Goal: Information Seeking & Learning: Learn about a topic

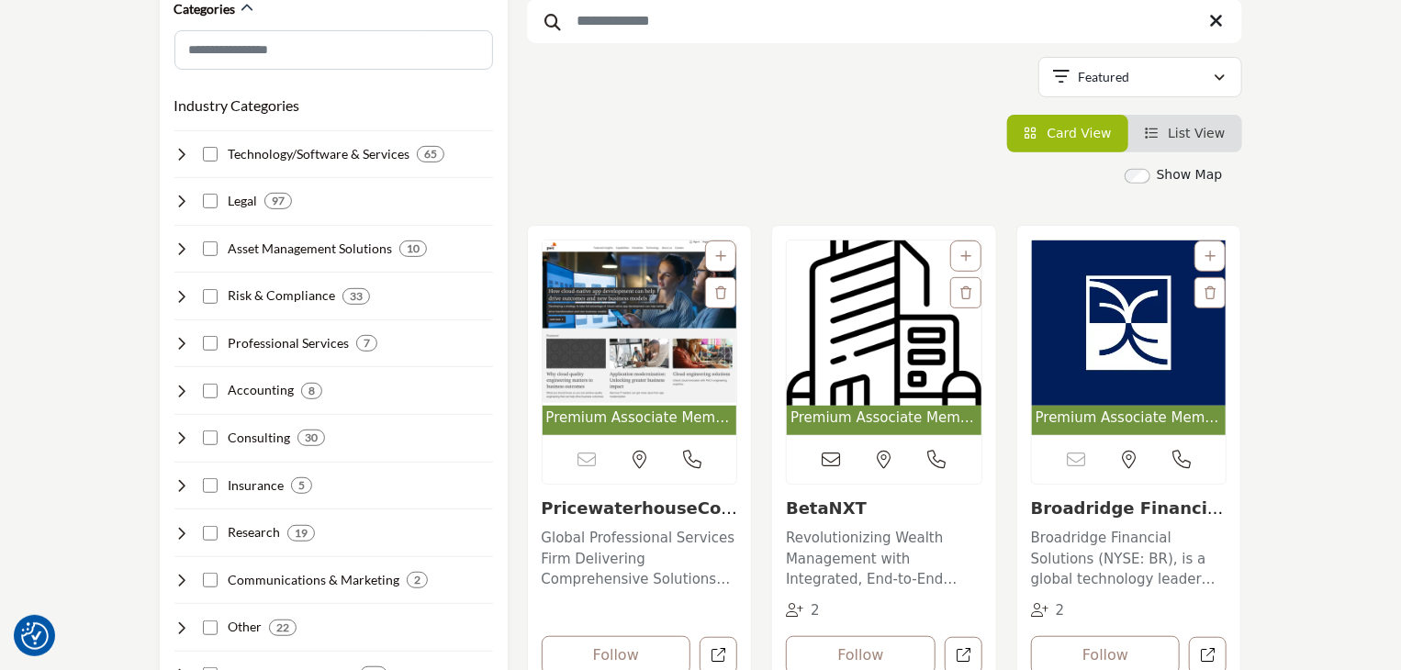
scroll to position [367, 0]
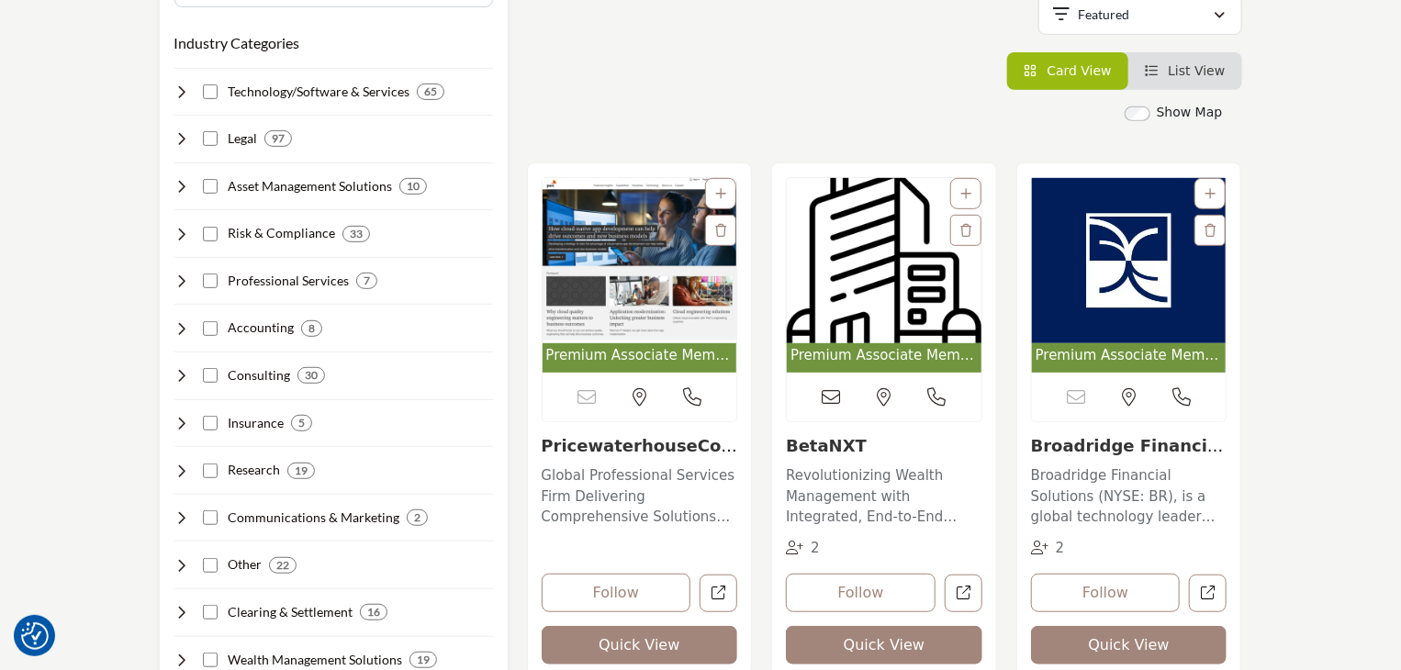
click at [864, 289] on img "Open Listing in new tab" at bounding box center [884, 260] width 195 height 165
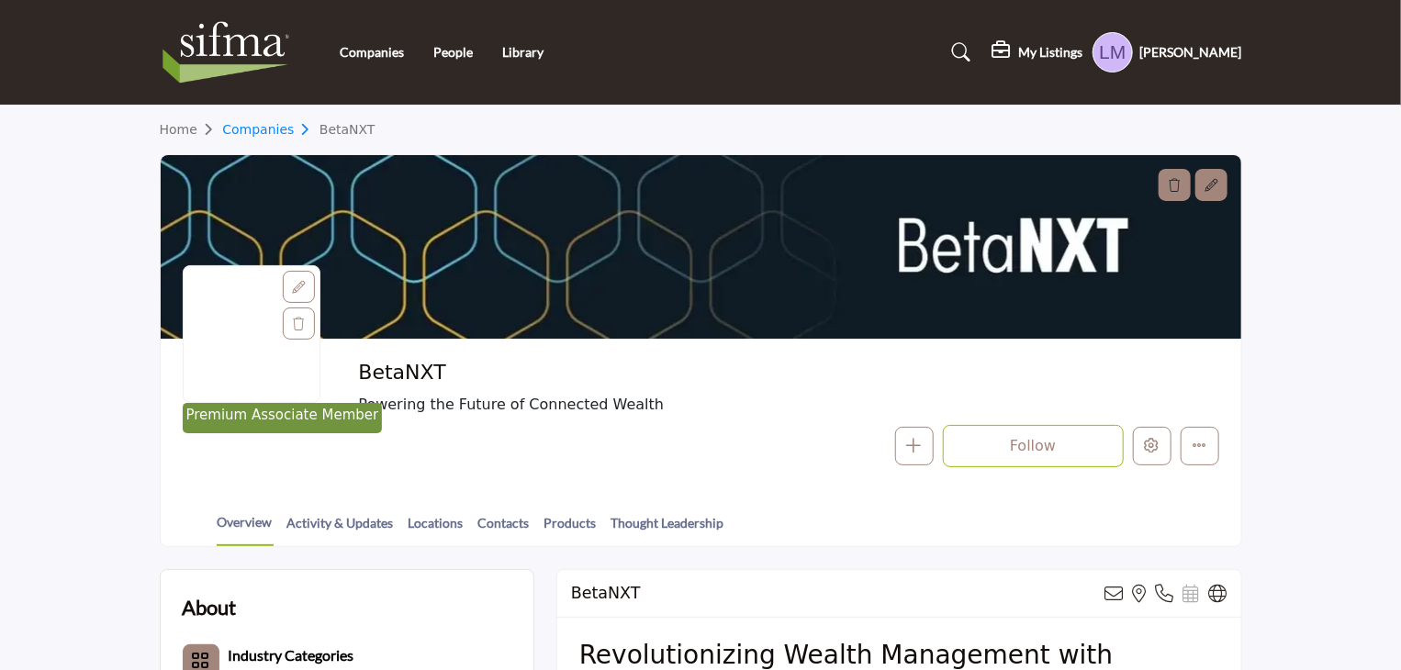
click at [260, 132] on link "Companies" at bounding box center [270, 129] width 97 height 15
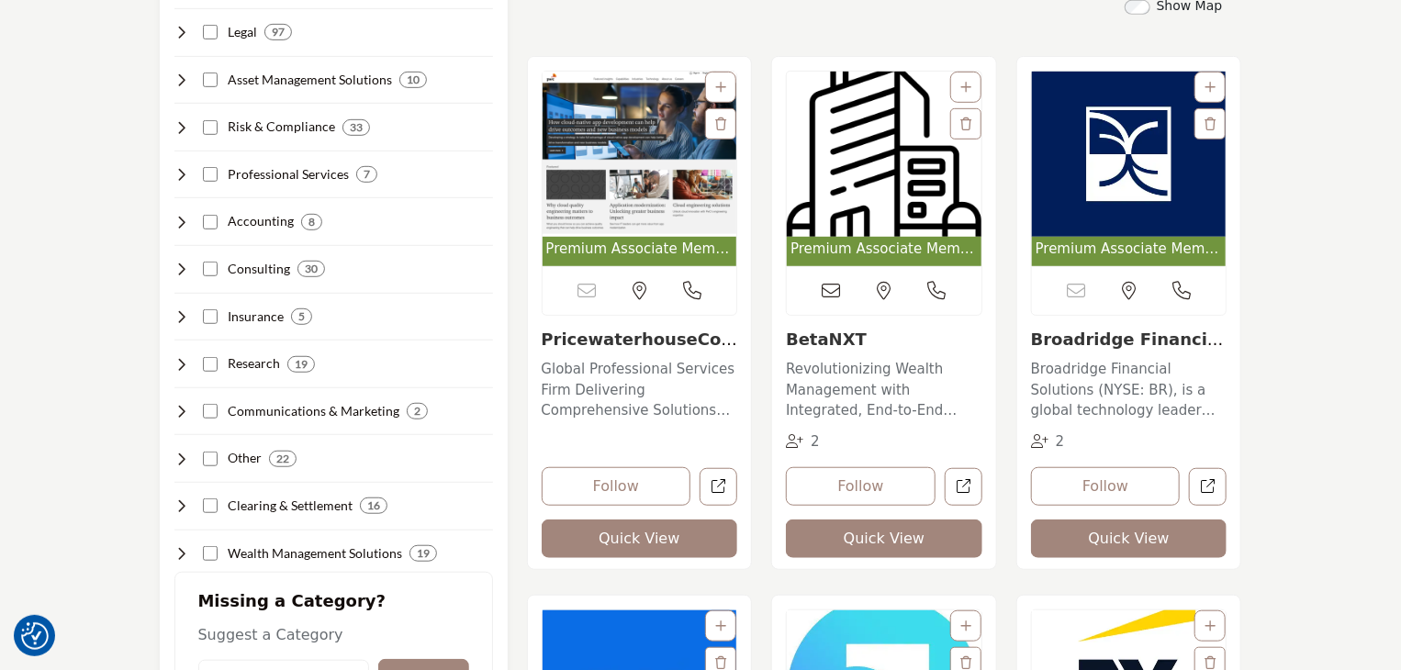
scroll to position [826, 0]
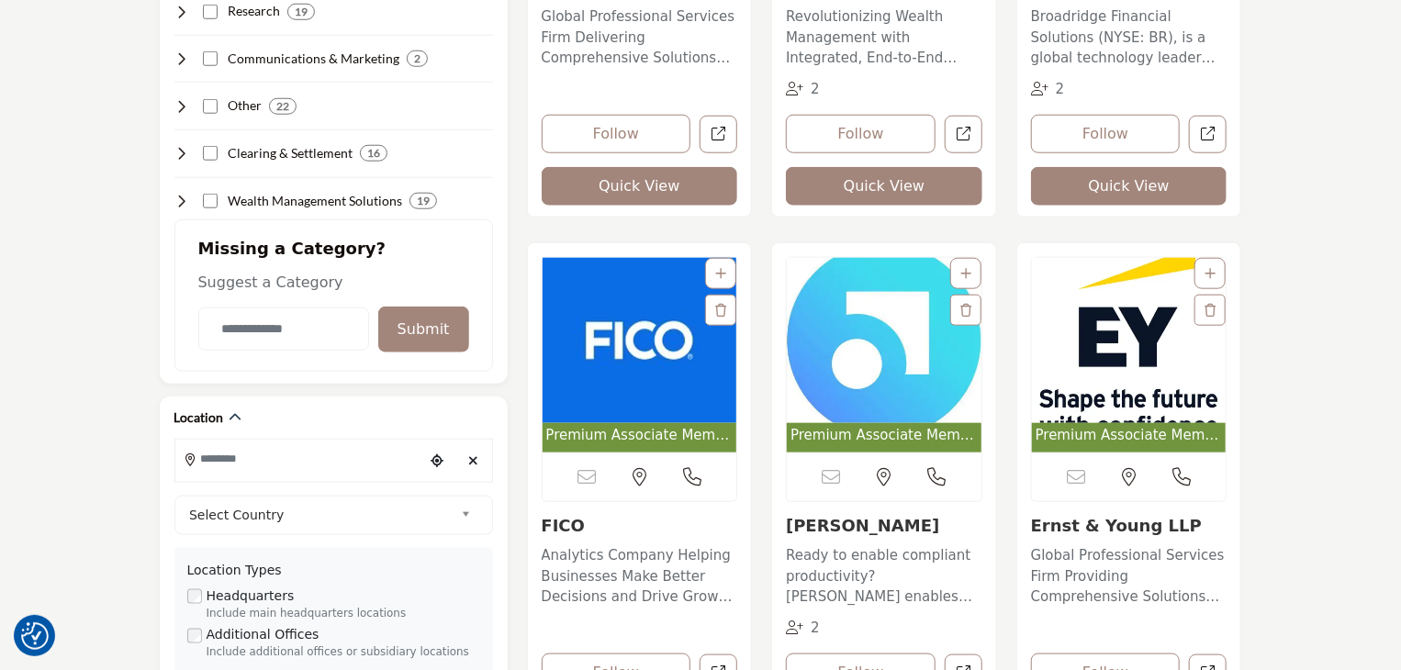
click at [1086, 306] on img "Open Listing in new tab" at bounding box center [1129, 340] width 195 height 165
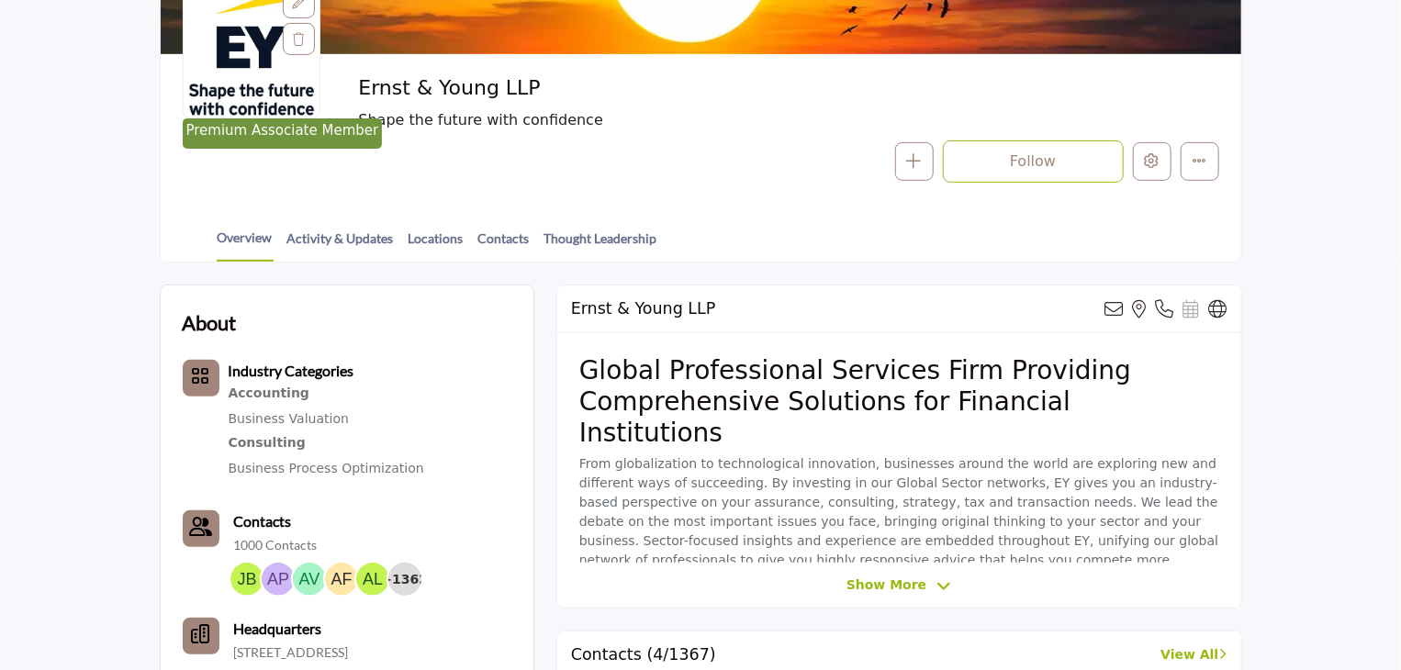
scroll to position [367, 0]
